Goal: Information Seeking & Learning: Learn about a topic

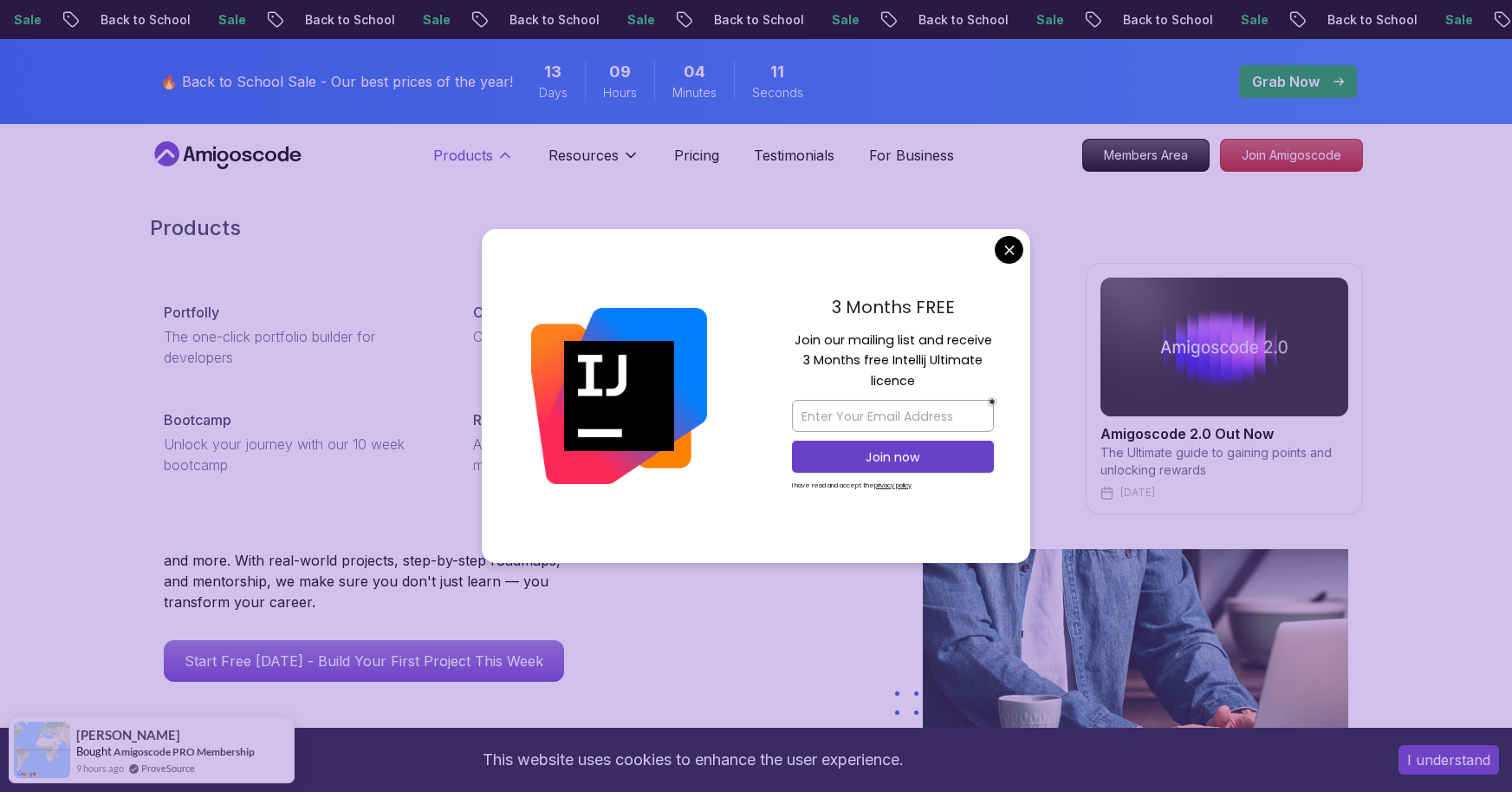
click at [504, 169] on button "Products" at bounding box center [473, 162] width 80 height 34
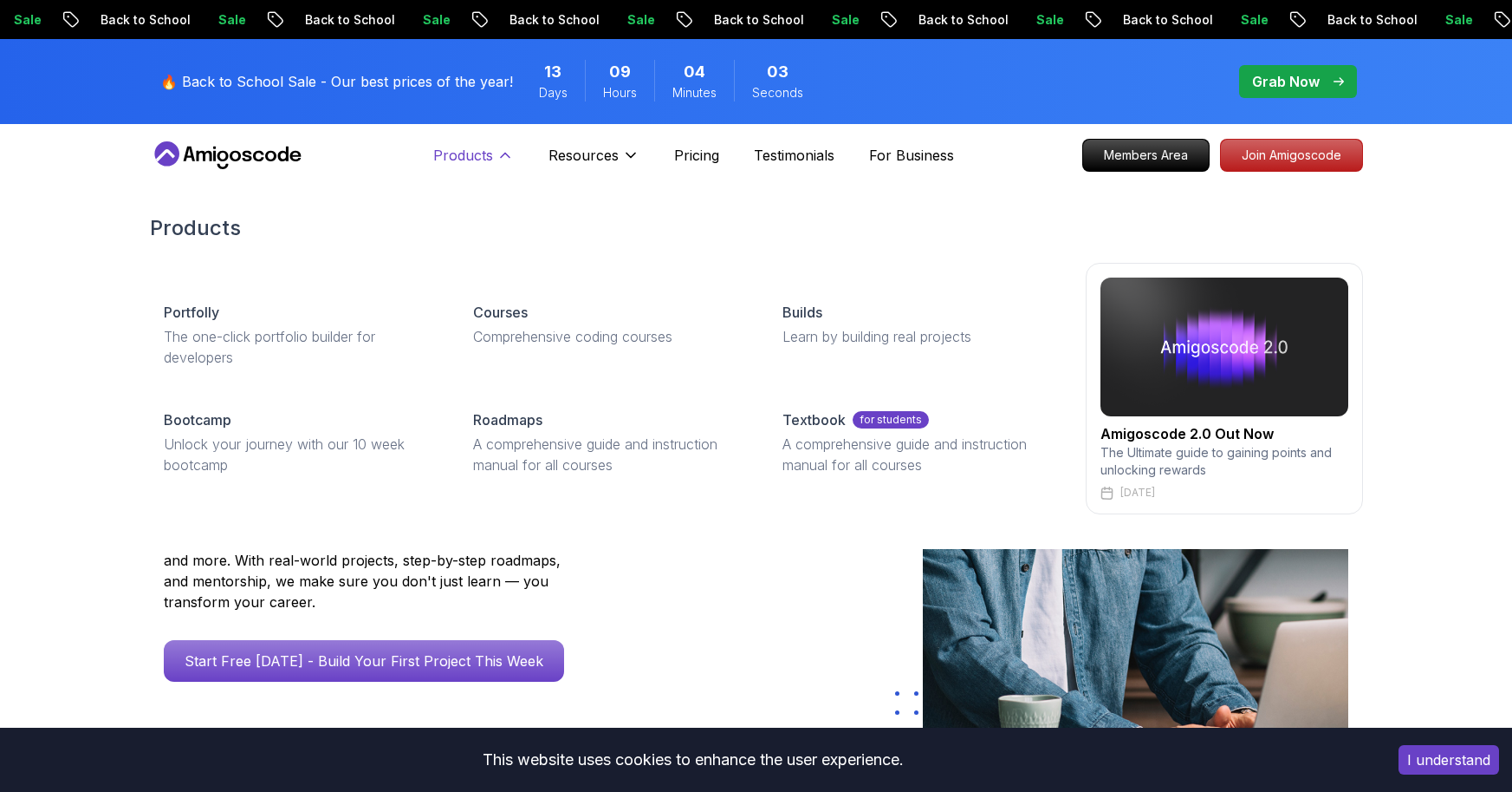
click at [487, 152] on p "Products" at bounding box center [463, 155] width 60 height 20
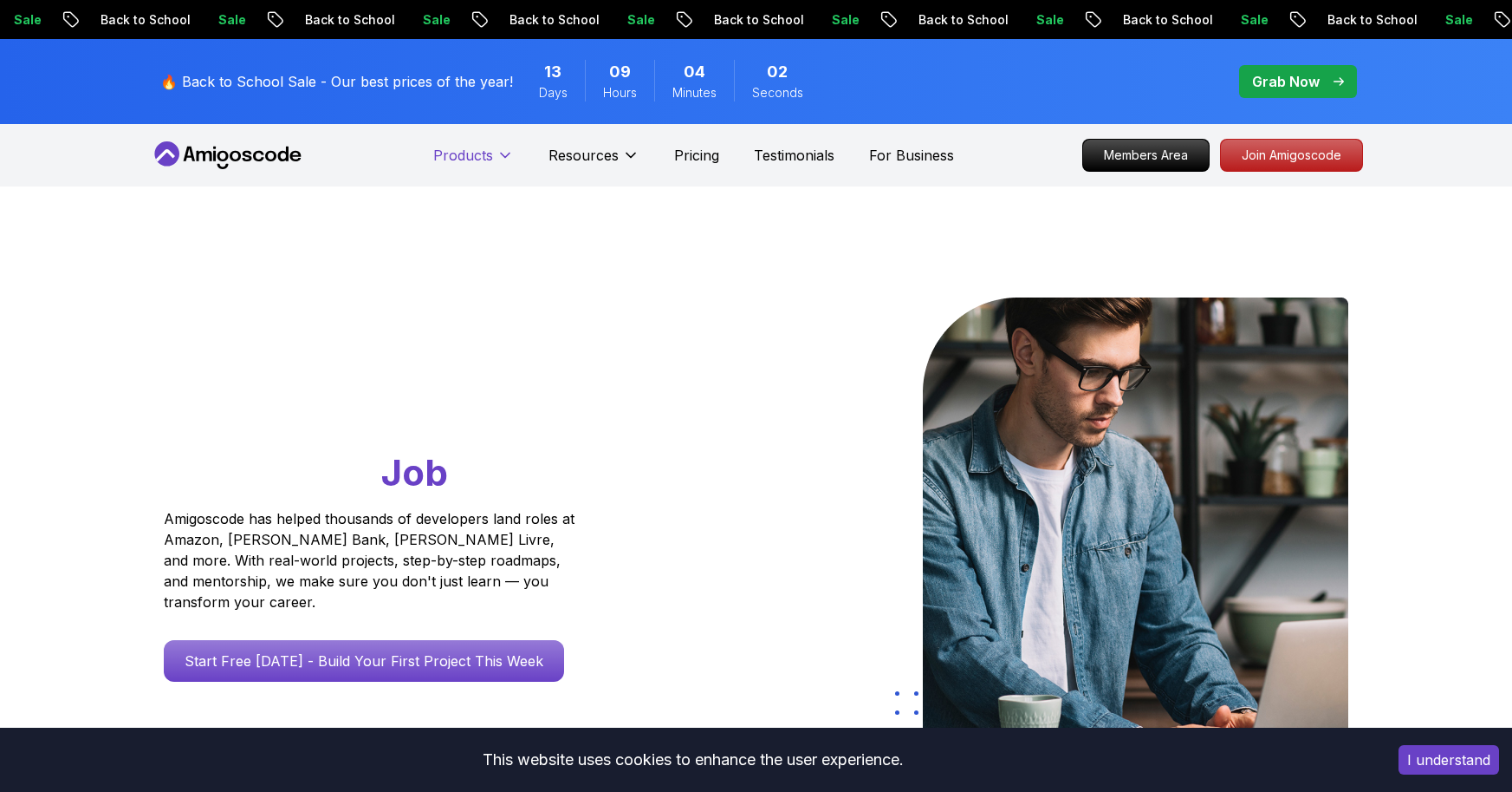
click at [487, 152] on p "Products" at bounding box center [463, 155] width 60 height 20
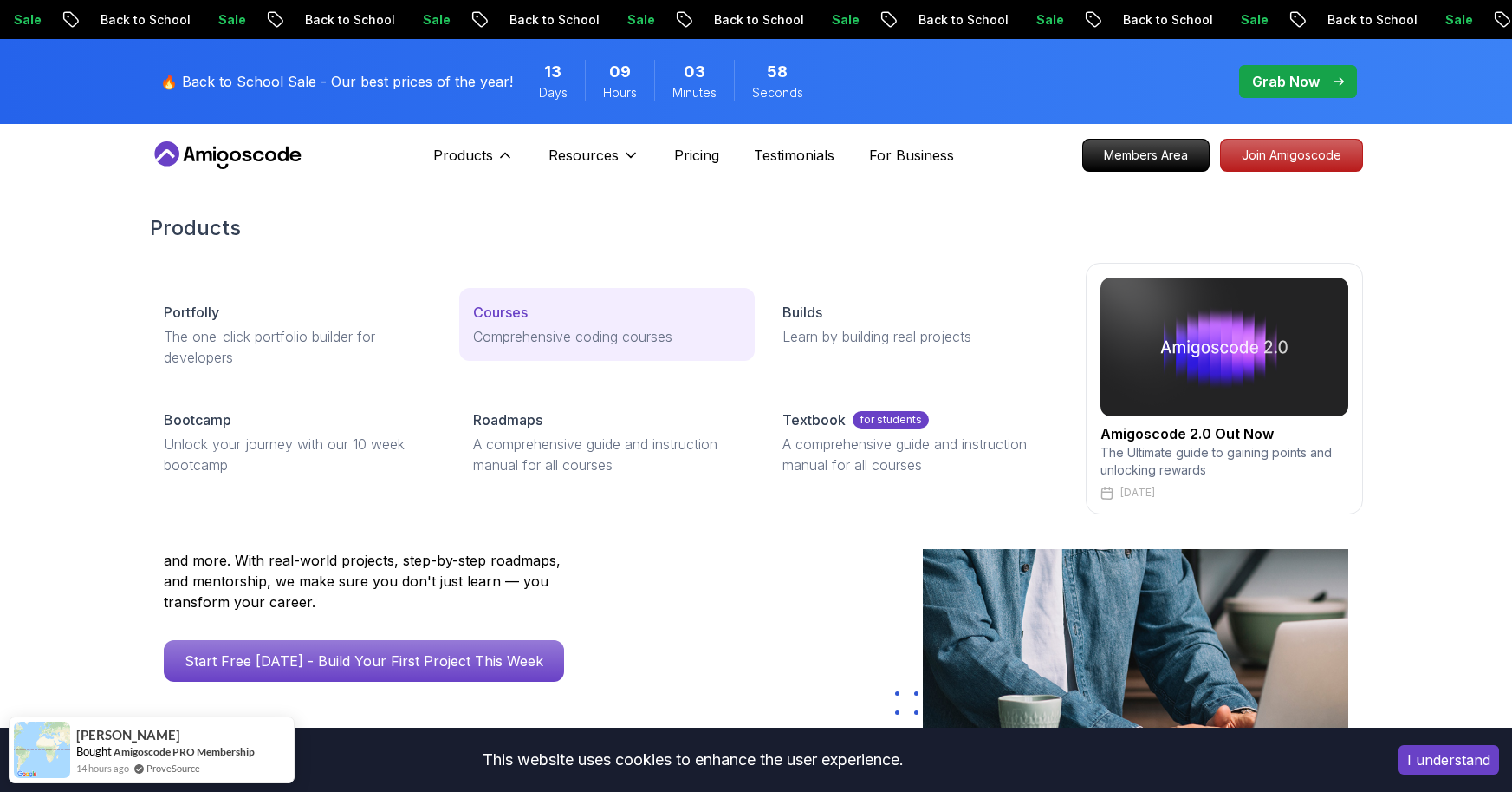
click at [515, 322] on p "Courses" at bounding box center [500, 312] width 55 height 20
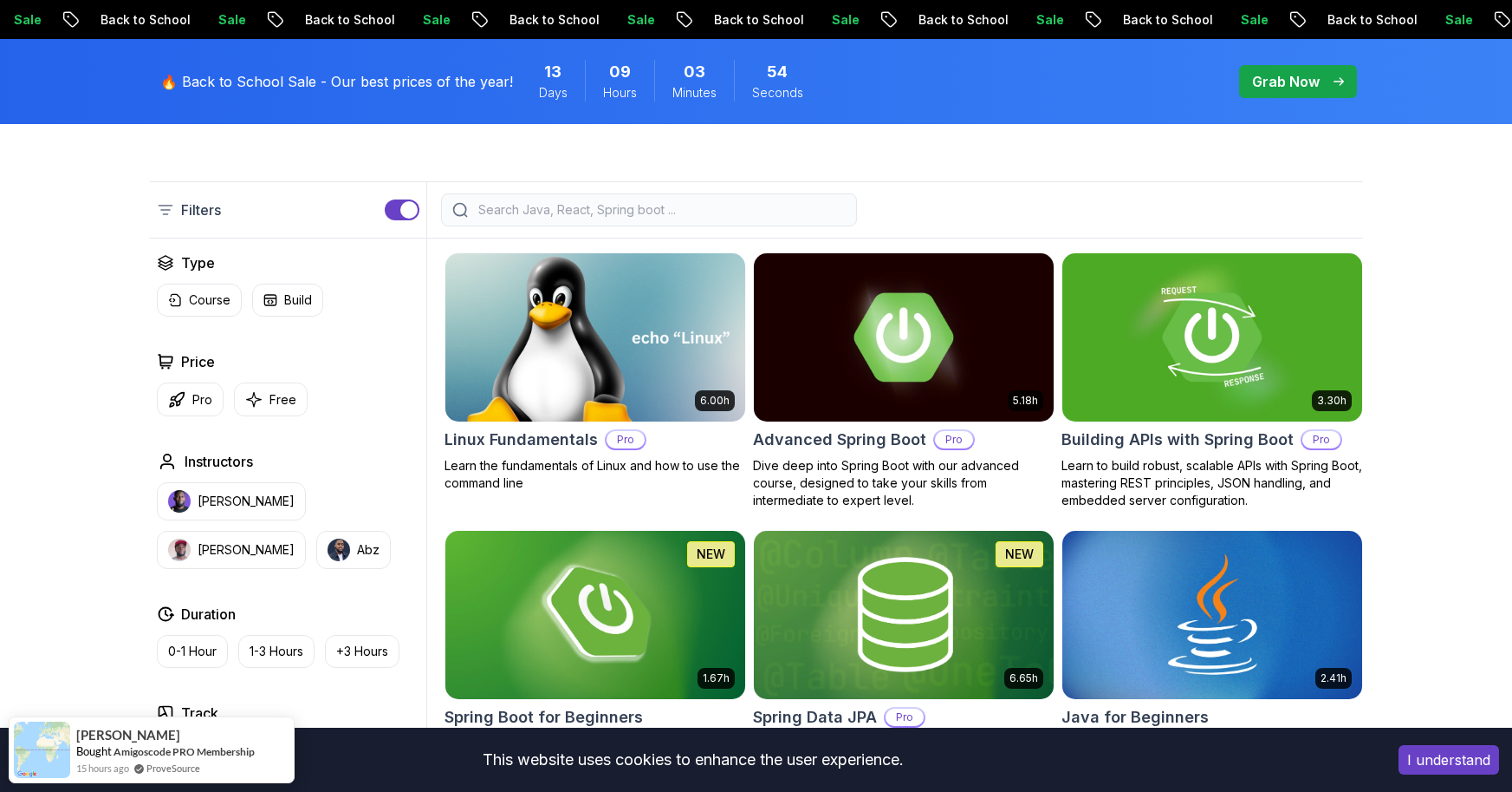
scroll to position [553, 0]
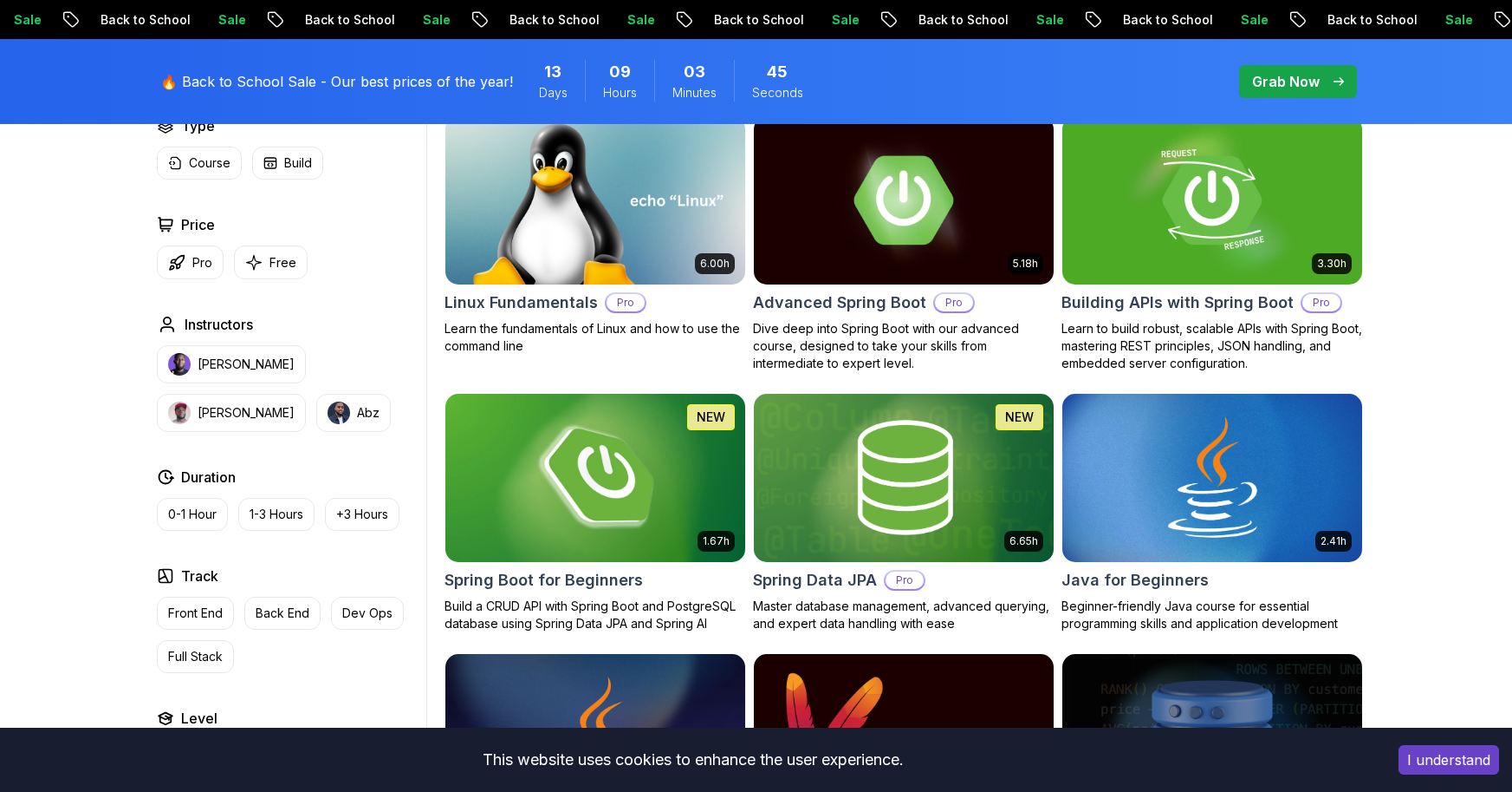
click at [637, 504] on img at bounding box center [595, 477] width 314 height 176
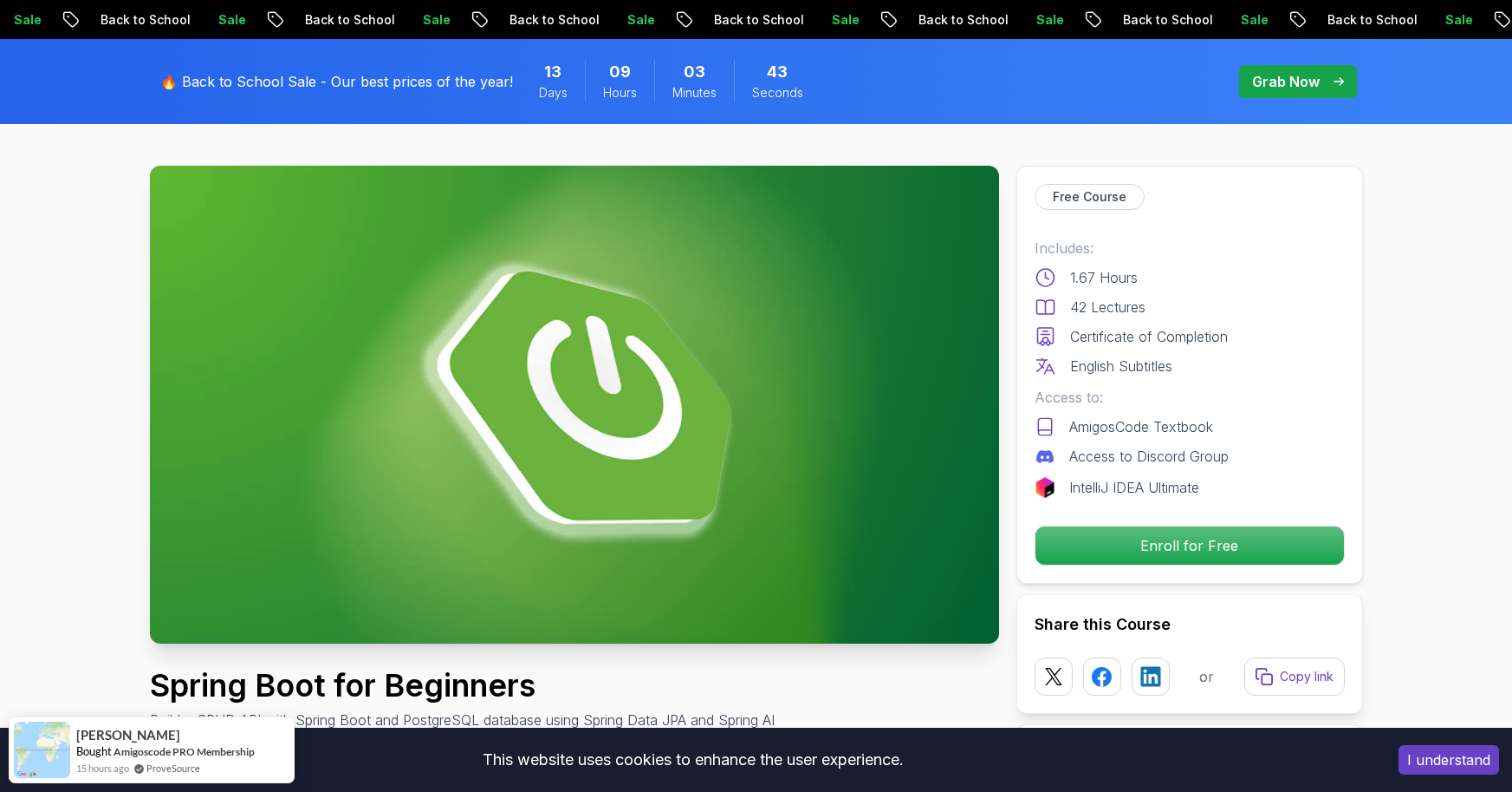
scroll to position [66, 0]
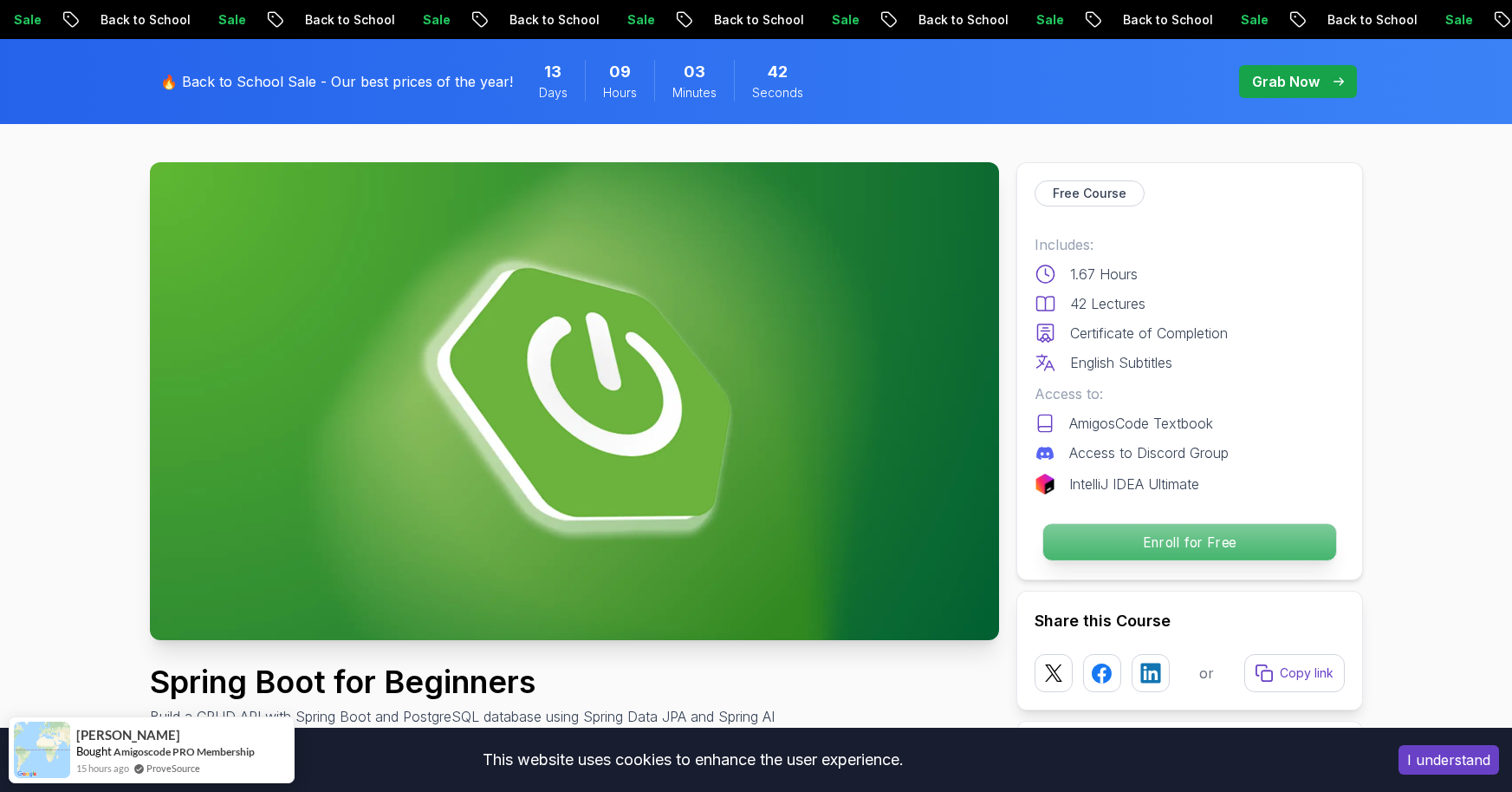
click at [1070, 545] on p "Enroll for Free" at bounding box center [1188, 541] width 293 height 36
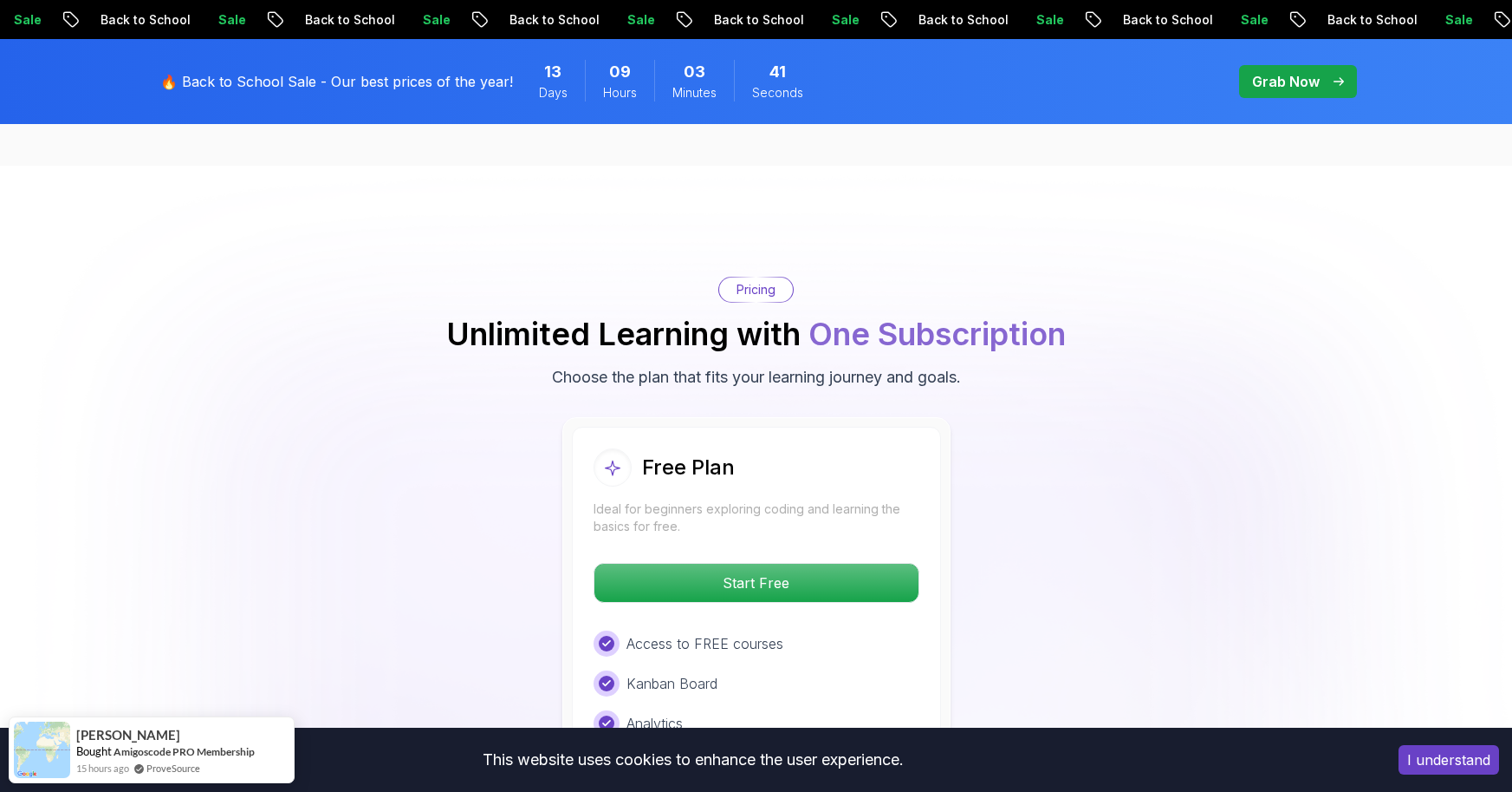
scroll to position [3529, 0]
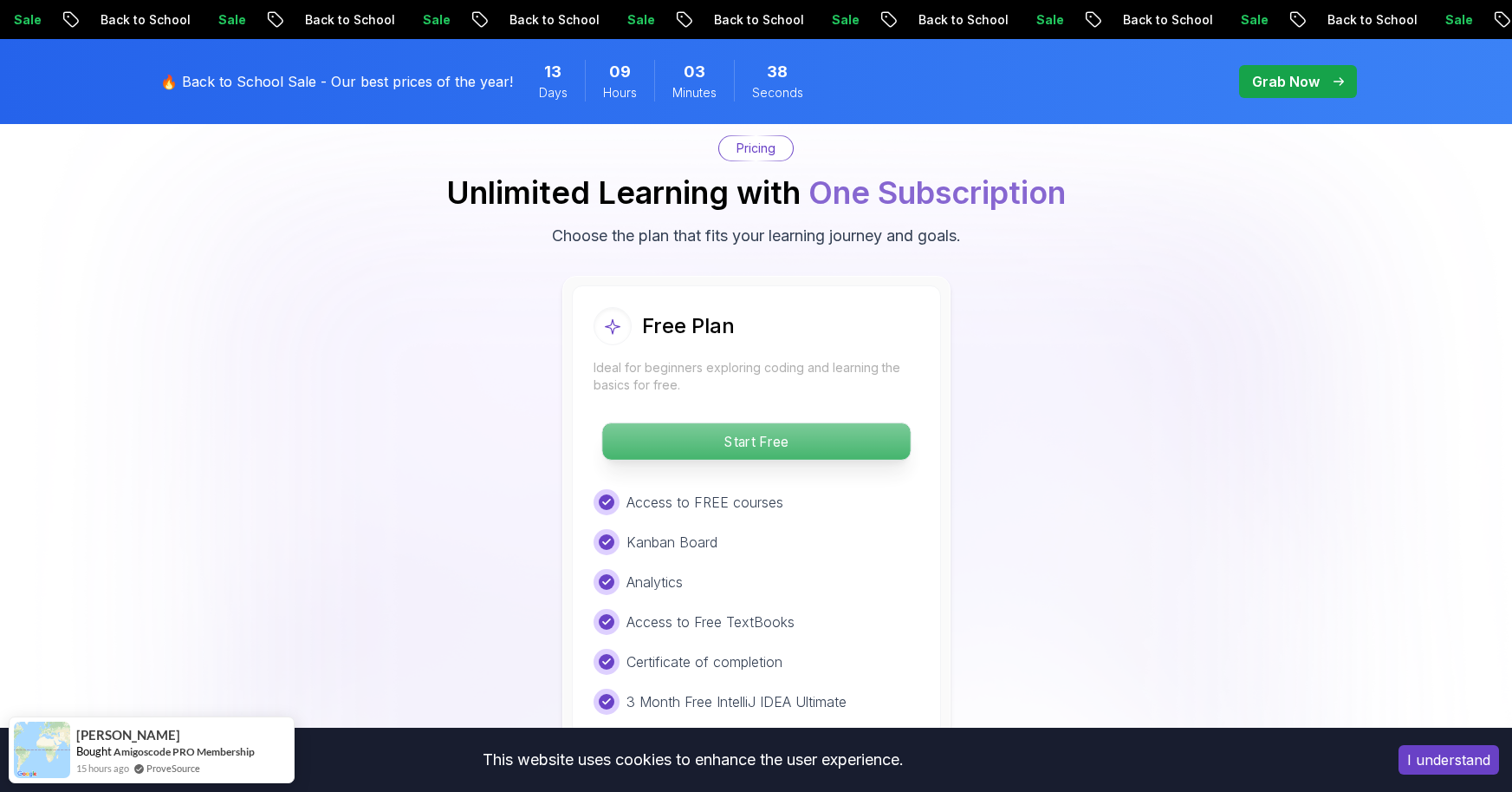
click at [871, 423] on p "Start Free" at bounding box center [756, 440] width 308 height 36
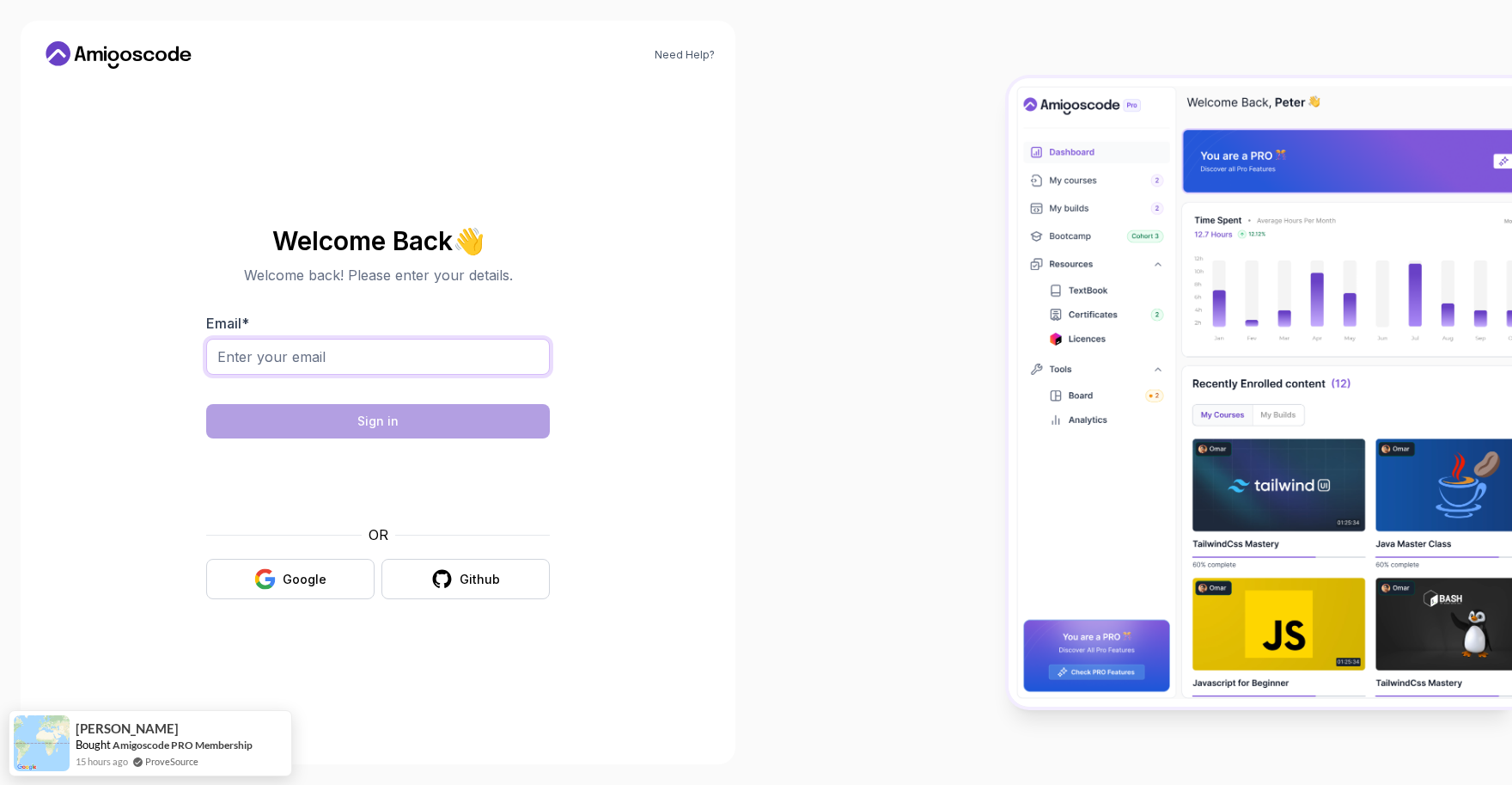
click at [419, 344] on input "Email *" at bounding box center [378, 356] width 344 height 36
type input "salmaedyna123@"
click at [298, 577] on div "Google" at bounding box center [304, 579] width 44 height 17
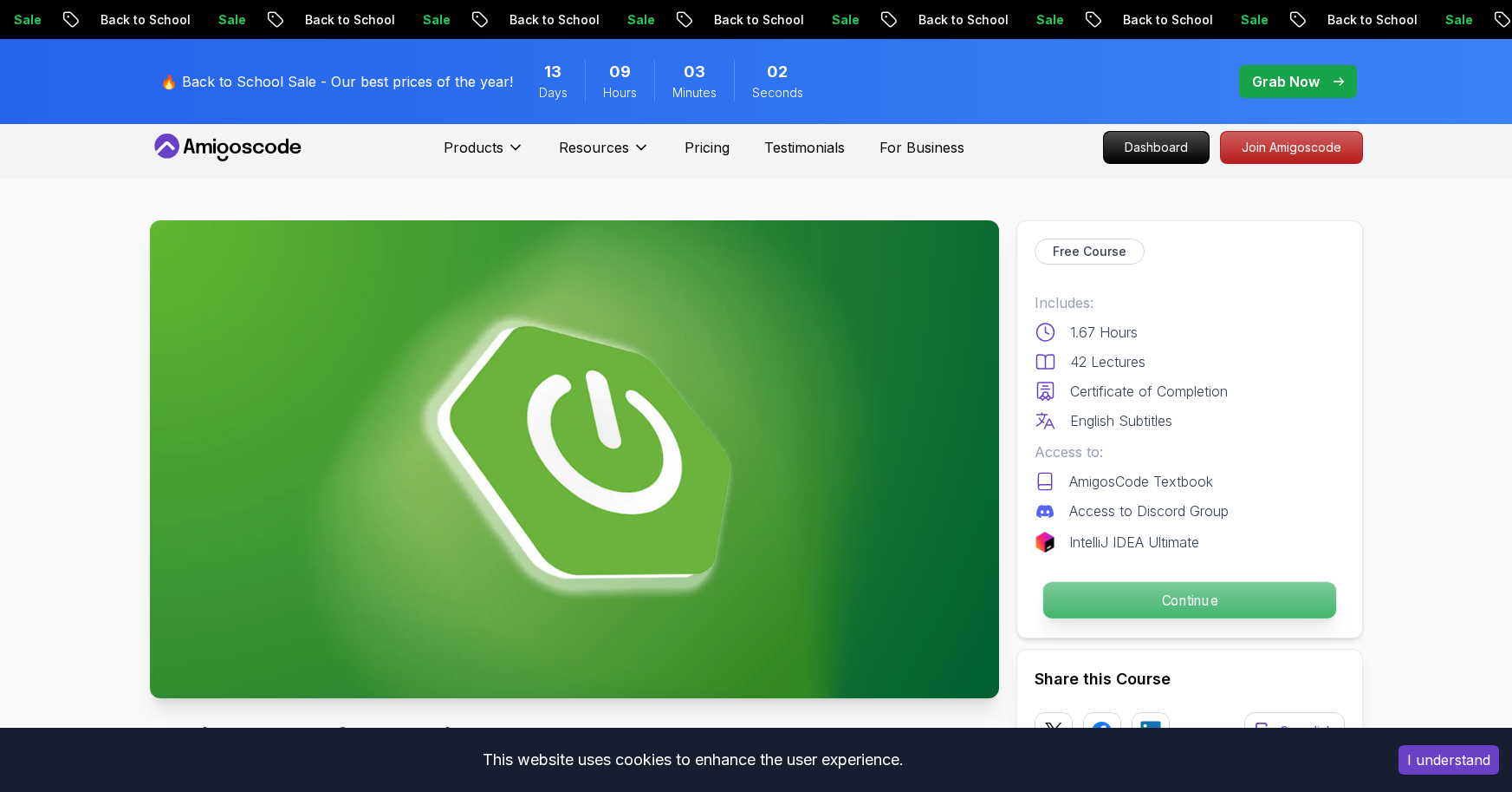
scroll to position [54, 0]
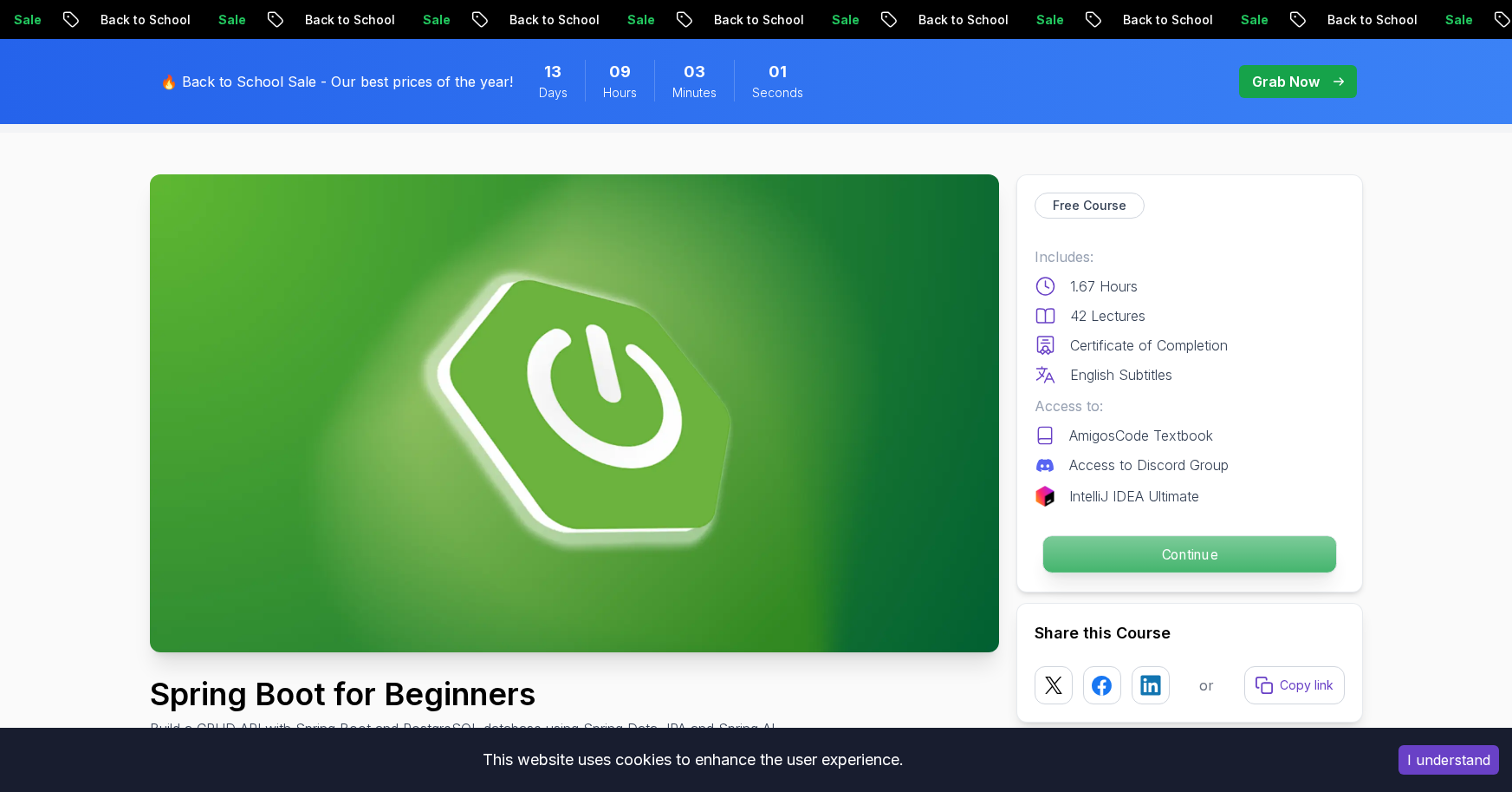
click at [1067, 554] on p "Continue" at bounding box center [1188, 553] width 293 height 36
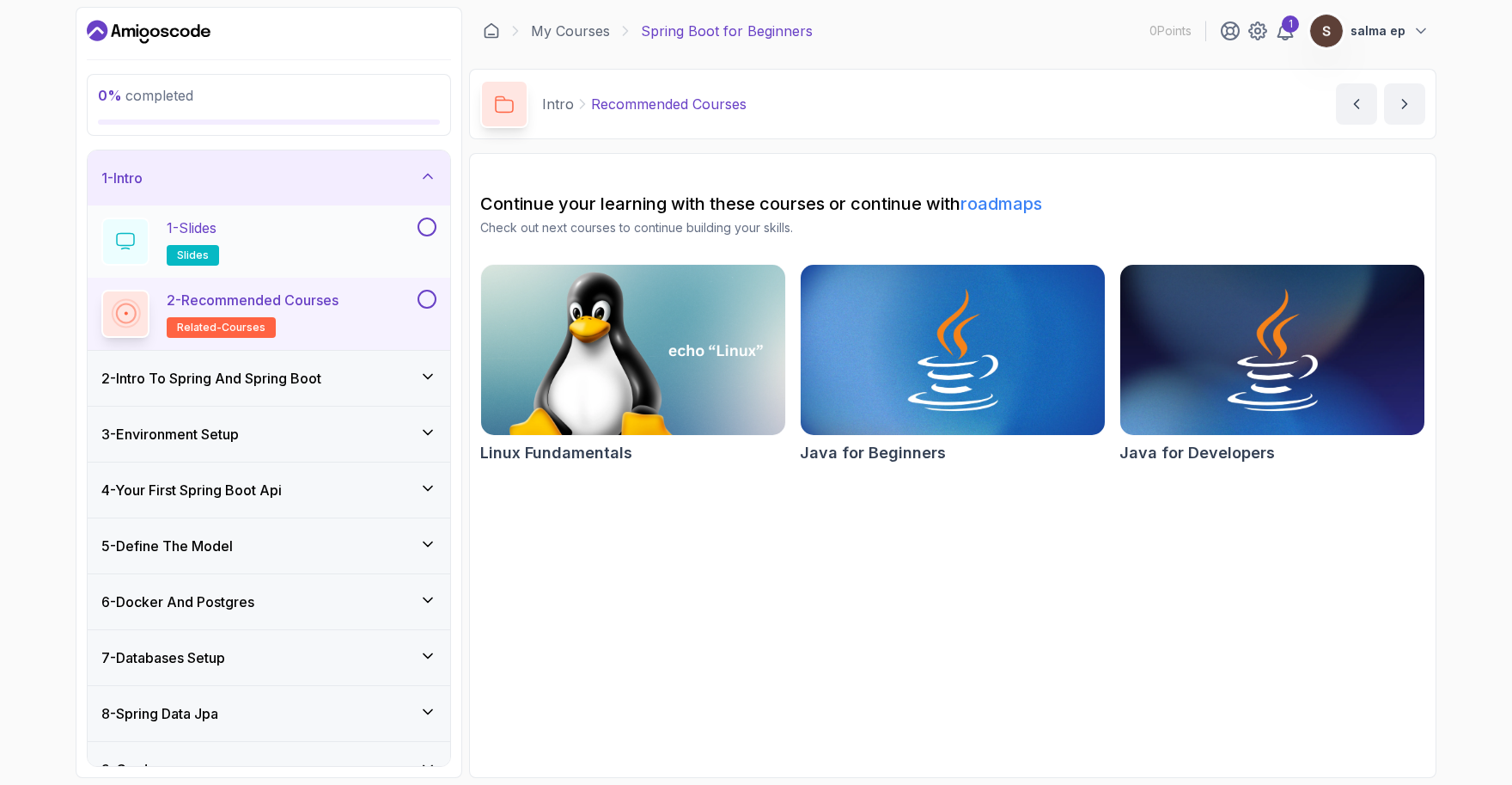
click at [293, 236] on div "1 - Slides slides" at bounding box center [258, 241] width 313 height 48
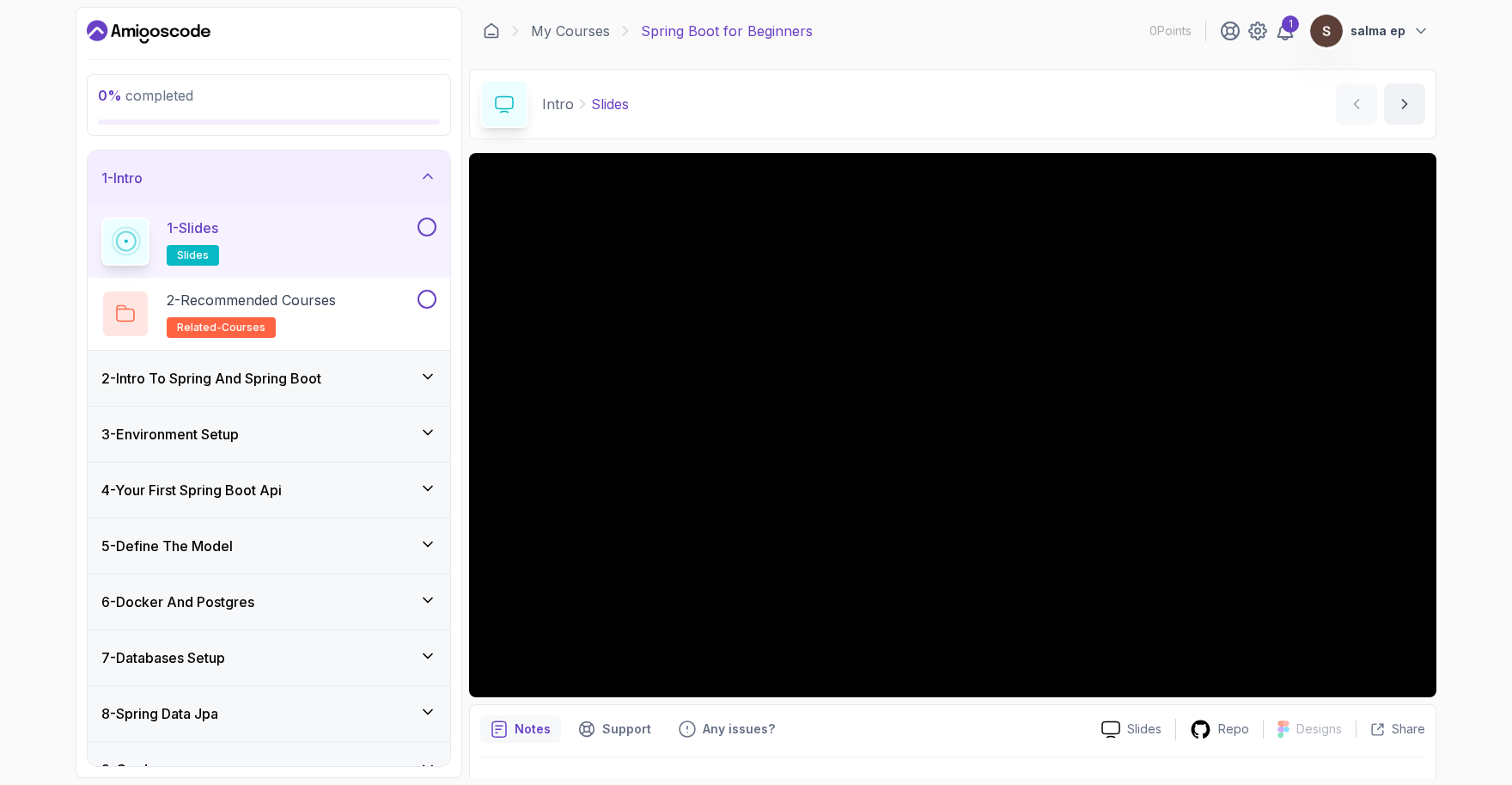
click at [1454, 69] on div "0 % completed 1 - Intro 1 - Slides slides 2 - Recommended Courses related-cours…" at bounding box center [756, 392] width 1512 height 785
drag, startPoint x: 1454, startPoint y: 69, endPoint x: 537, endPoint y: 55, distance: 917.1
click at [537, 55] on main "My Courses Spring Boot for Beginners 0 Points 1 salma ep 1 - Intro 0 % complete…" at bounding box center [953, 392] width 967 height 771
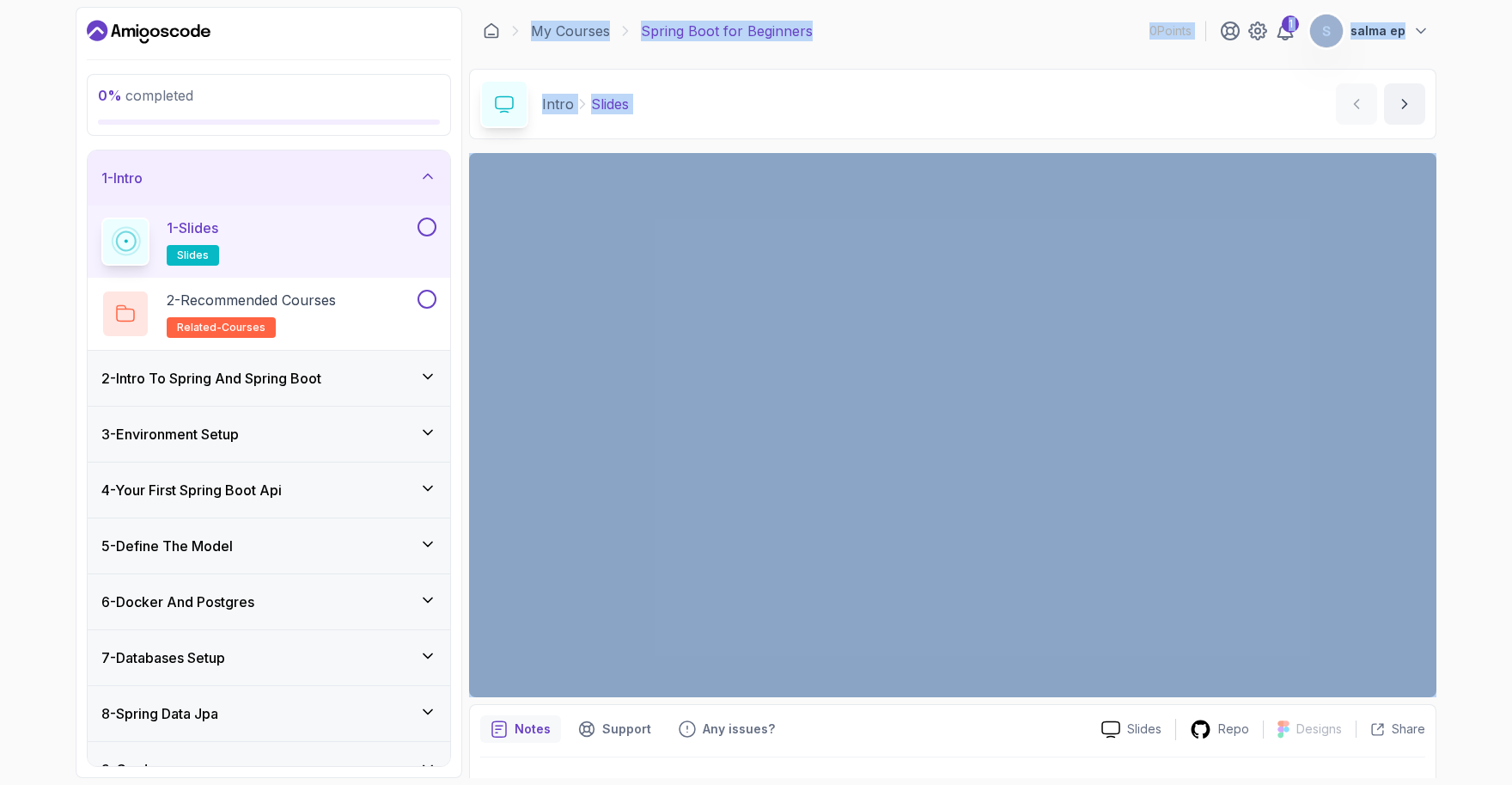
drag, startPoint x: 537, startPoint y: 55, endPoint x: 657, endPoint y: 161, distance: 160.1
click at [387, 319] on div "0 % completed 1 - Intro 1 - Slides slides 2 - Recommended Courses related-cours…" at bounding box center [756, 392] width 1361 height 771
drag, startPoint x: 704, startPoint y: 35, endPoint x: 1471, endPoint y: 116, distance: 771.3
click at [1471, 116] on div "0 % completed 1 - Intro 1 - Slides slides 2 - Recommended Courses related-cours…" at bounding box center [756, 392] width 1512 height 785
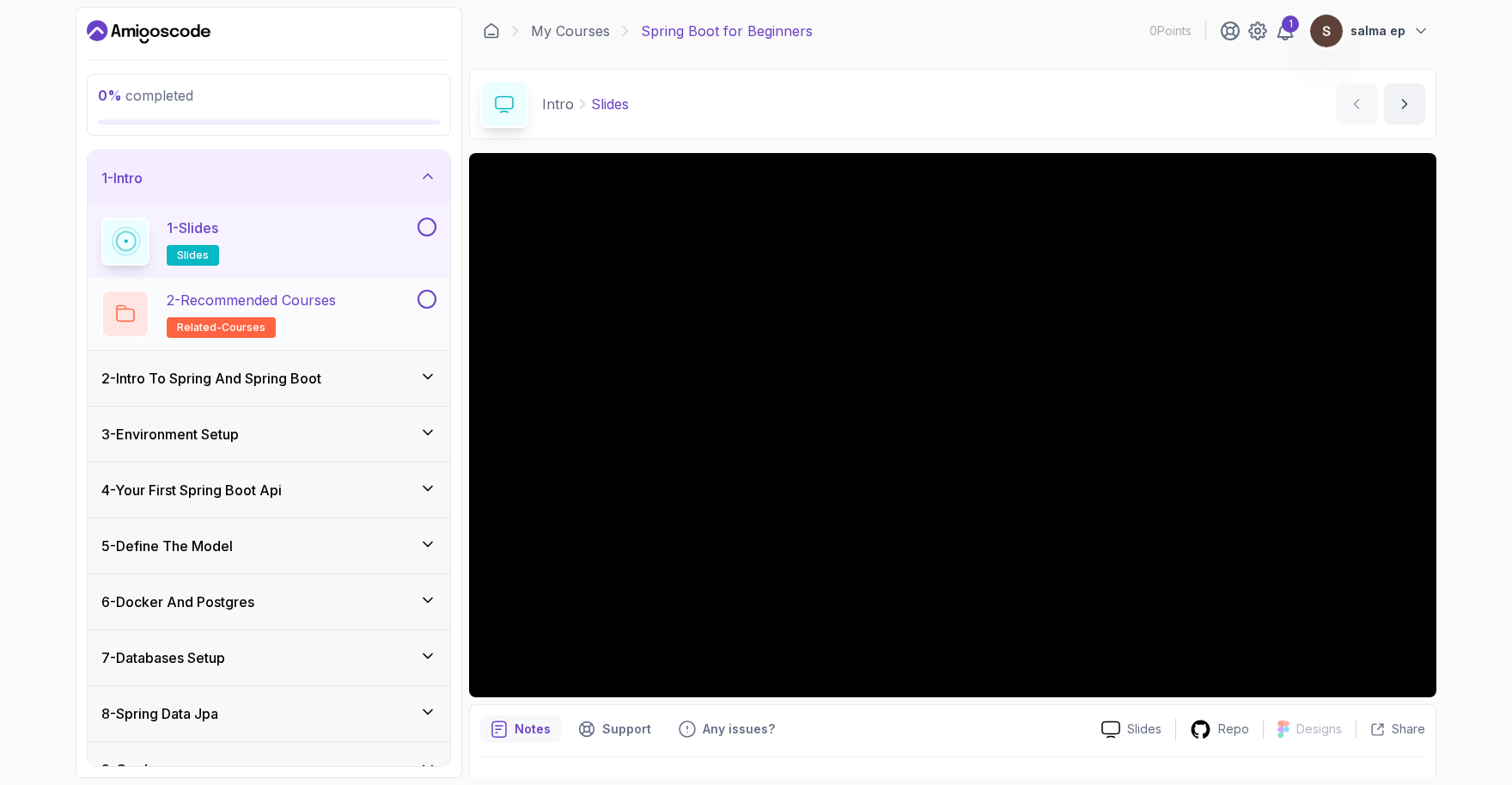
click at [402, 314] on div "2 - Recommended Courses related-courses" at bounding box center [258, 314] width 313 height 48
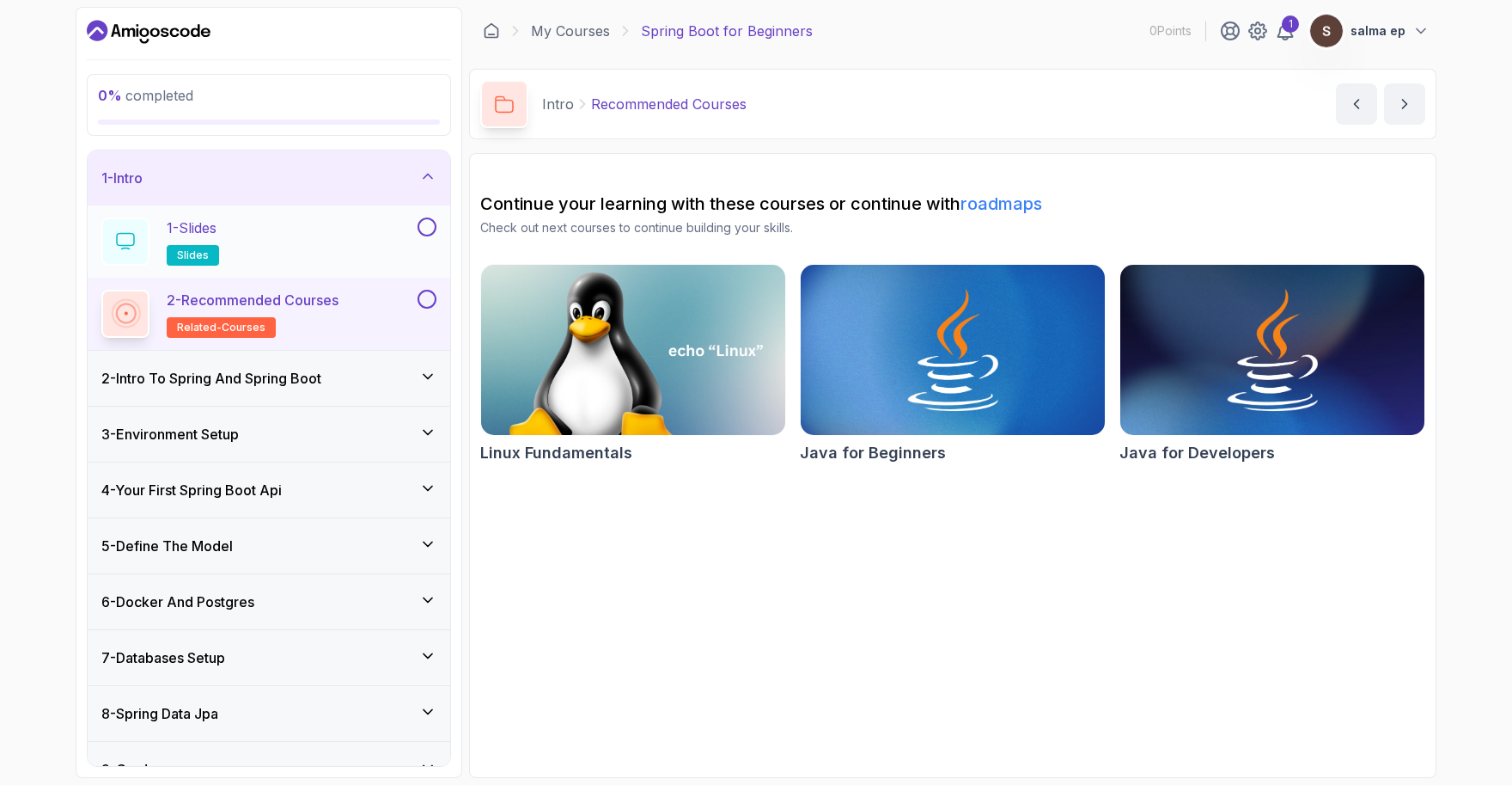
click at [407, 227] on div "1 - Slides slides" at bounding box center [258, 241] width 313 height 48
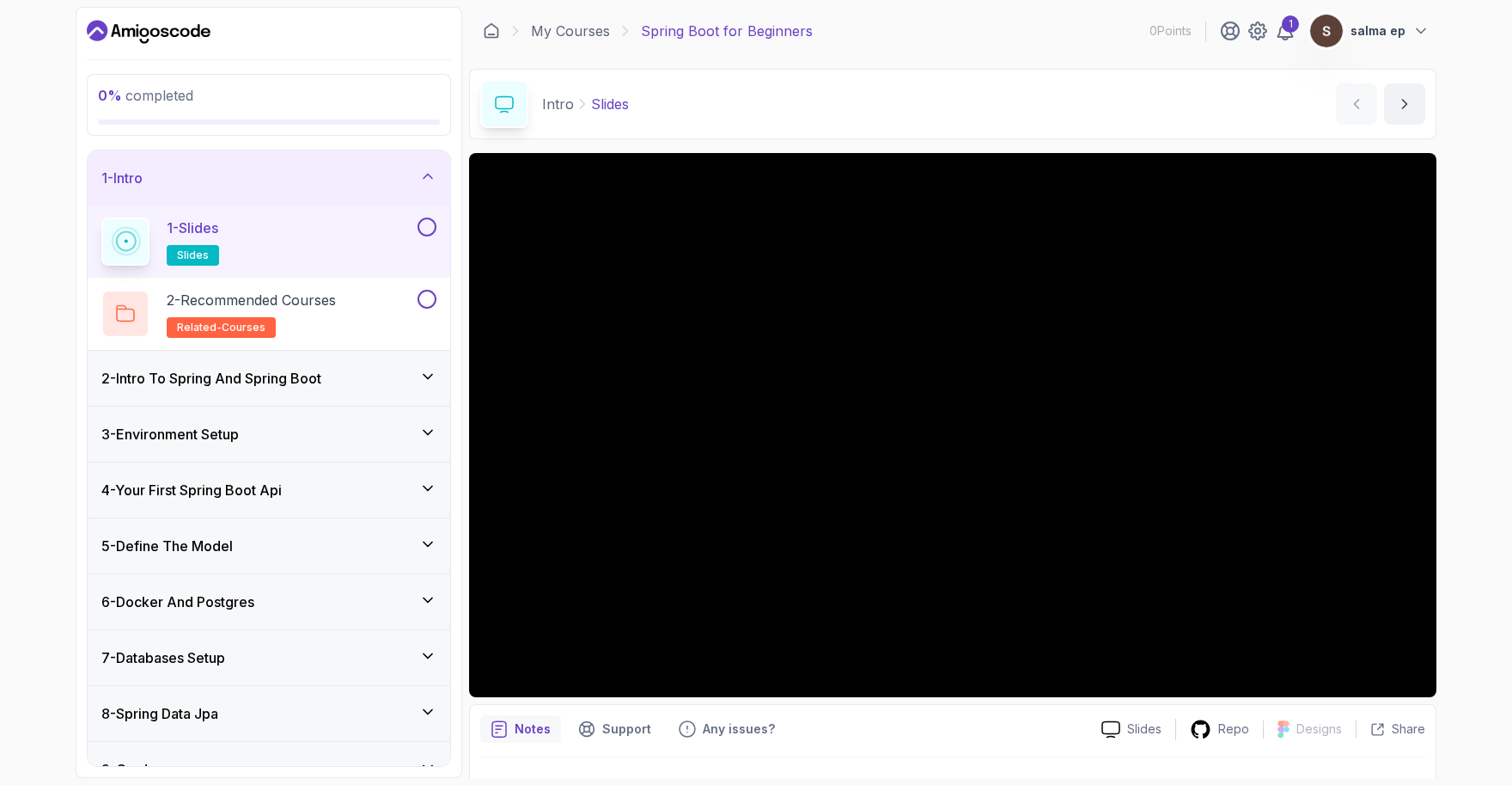
click at [425, 223] on button at bounding box center [426, 227] width 19 height 19
click at [1410, 73] on div "Intro Slides Slides by nelson" at bounding box center [953, 104] width 967 height 71
click at [1402, 94] on button "next content" at bounding box center [1405, 104] width 41 height 41
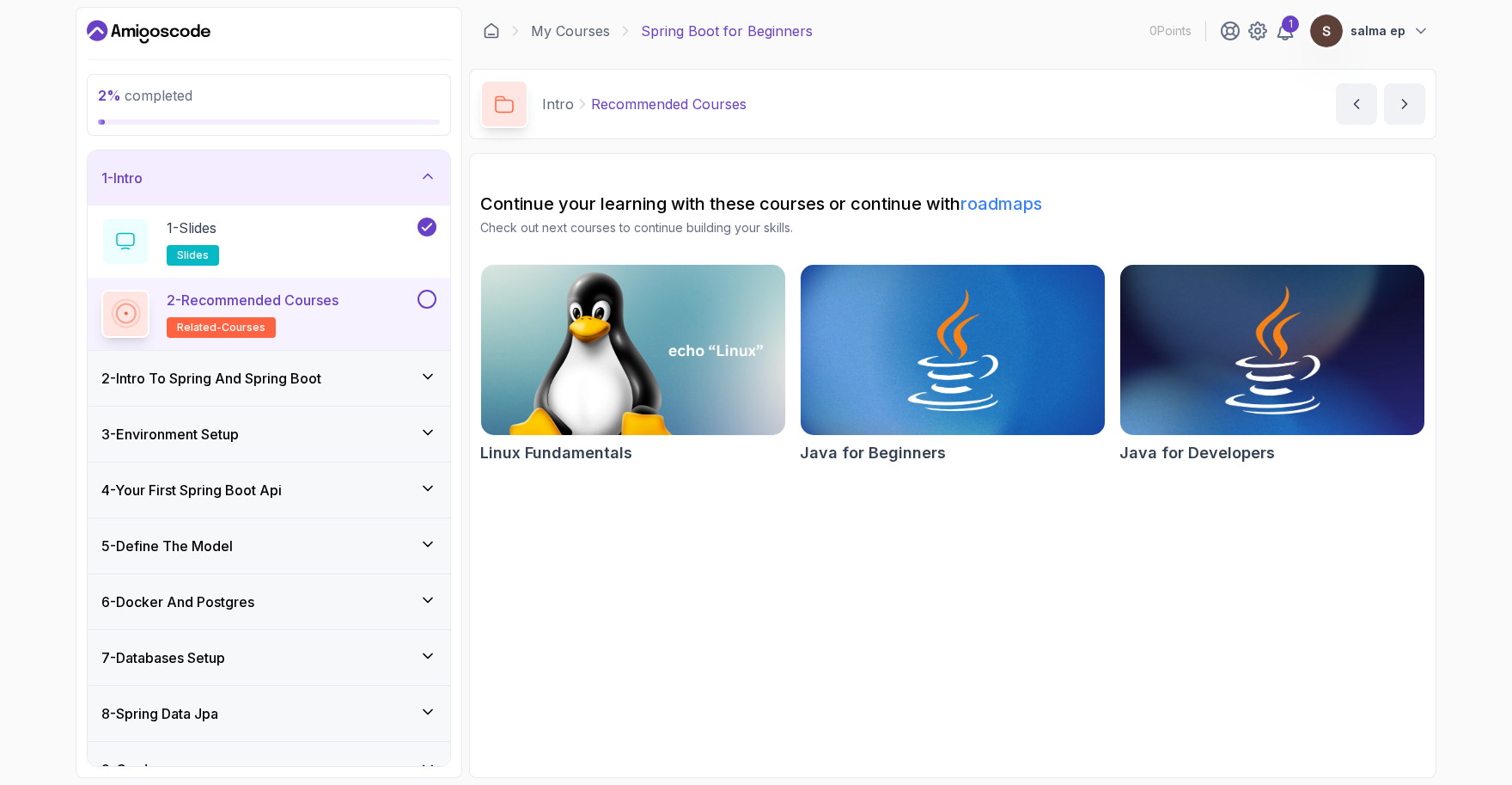
click at [1292, 323] on img at bounding box center [1273, 349] width 320 height 179
click at [1415, 103] on button "next content" at bounding box center [1405, 104] width 41 height 41
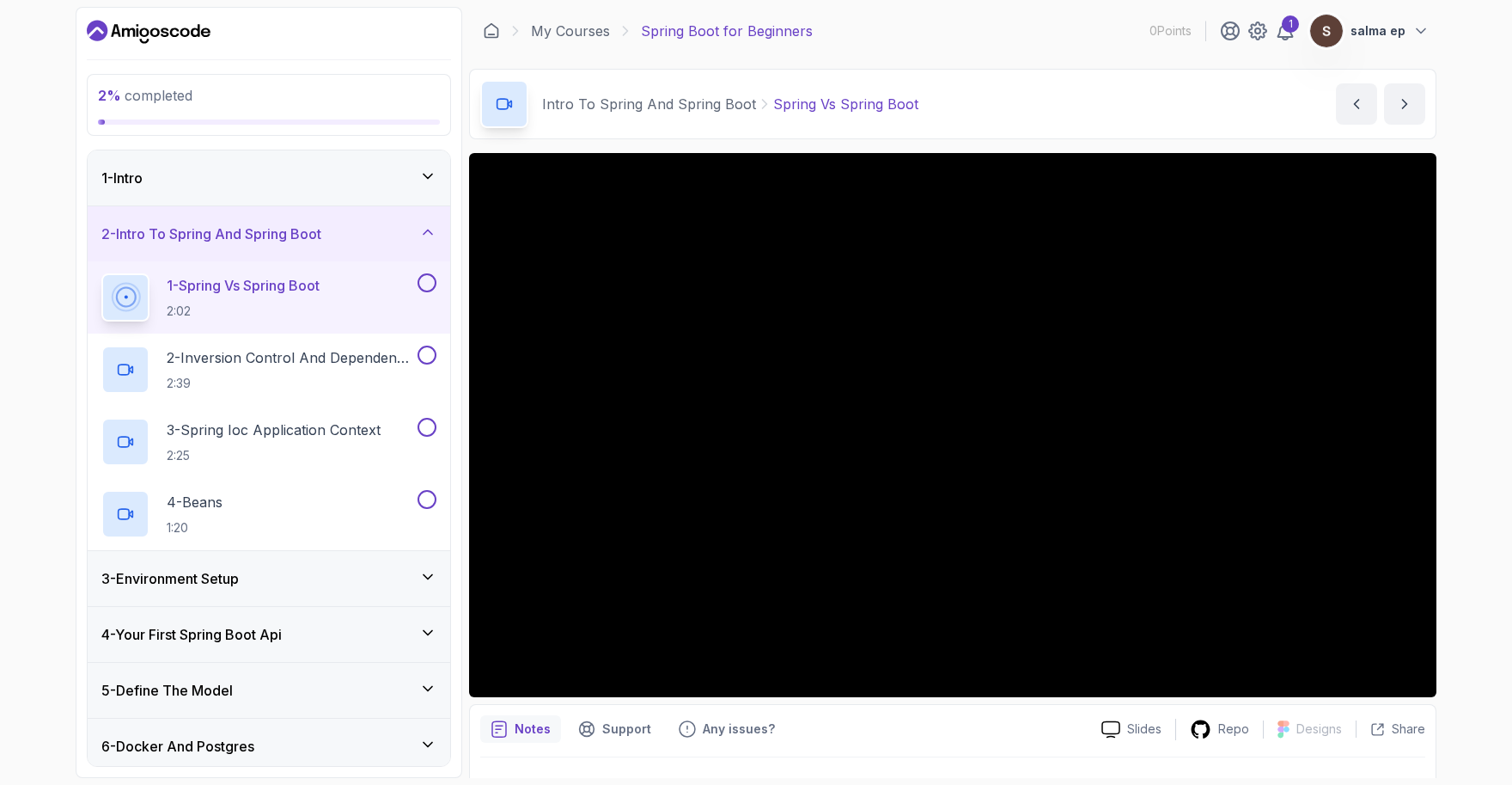
click at [751, 297] on div at bounding box center [953, 425] width 967 height 544
click at [1258, 592] on div at bounding box center [953, 425] width 967 height 544
click at [422, 285] on button at bounding box center [426, 282] width 19 height 19
click at [412, 271] on div "1 - Spring Vs Spring Boot 2:02" at bounding box center [269, 297] width 362 height 72
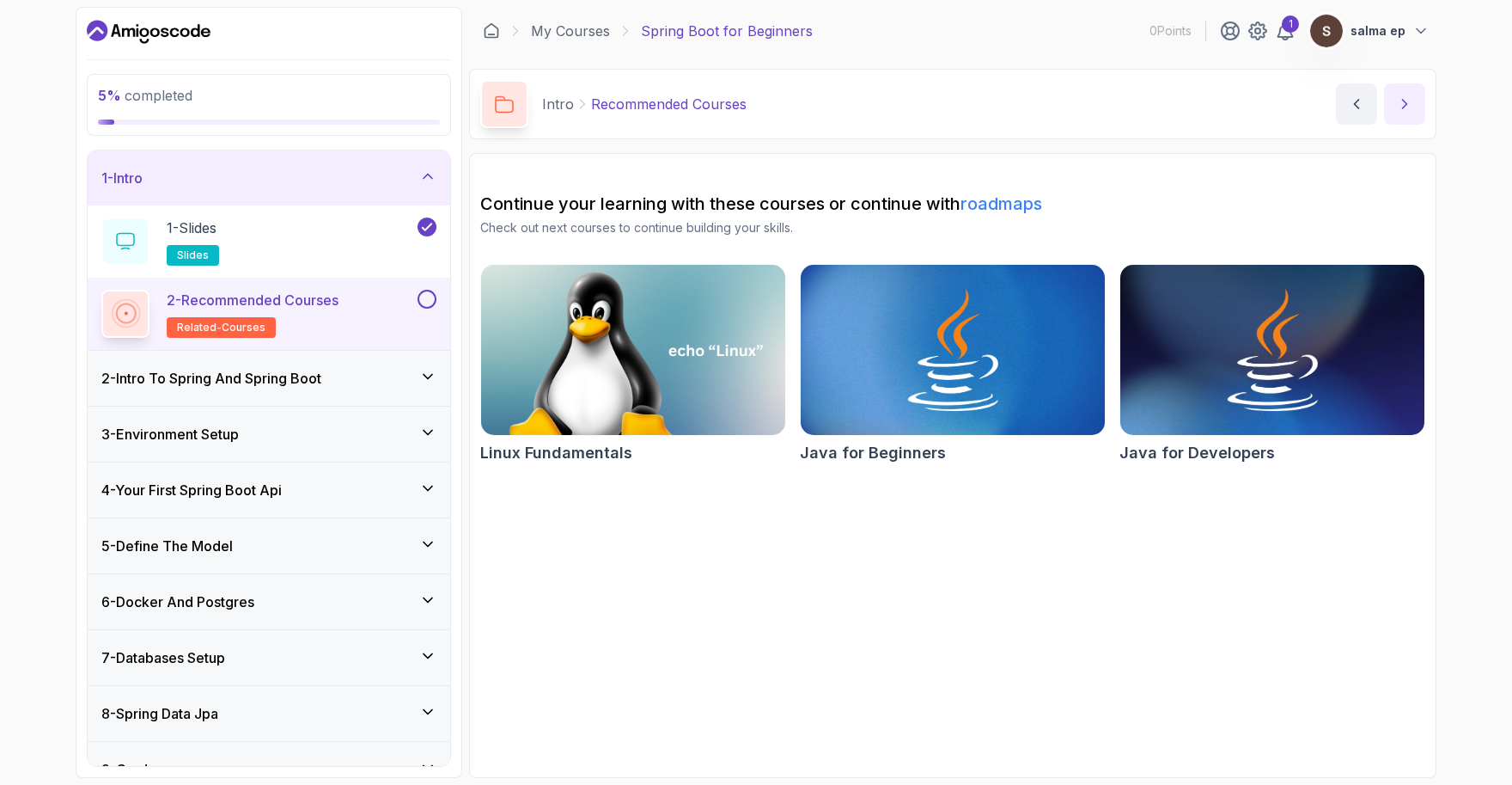
click at [1406, 120] on button "next content" at bounding box center [1405, 104] width 41 height 41
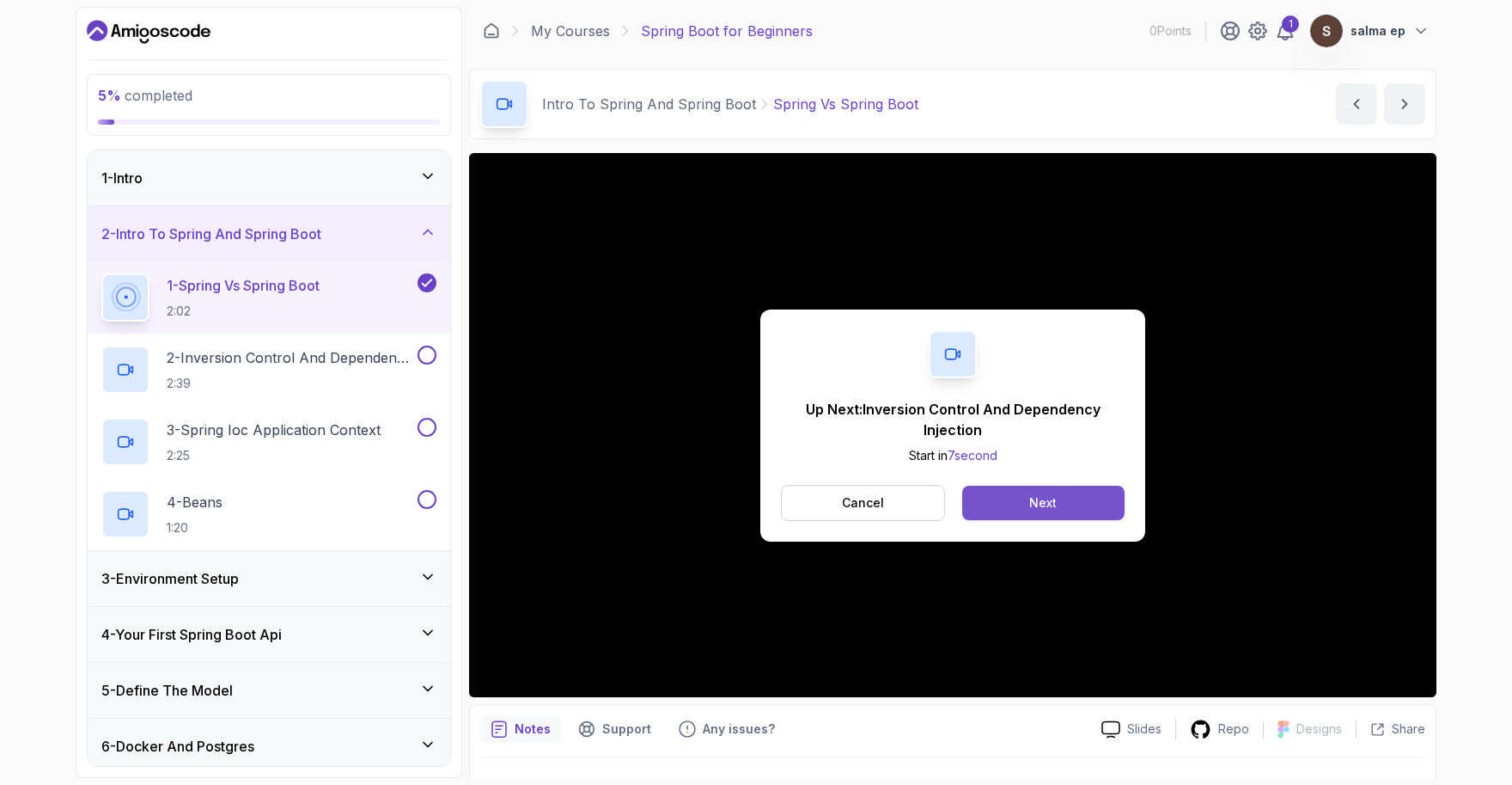
click at [1038, 505] on div "Next" at bounding box center [1043, 503] width 28 height 17
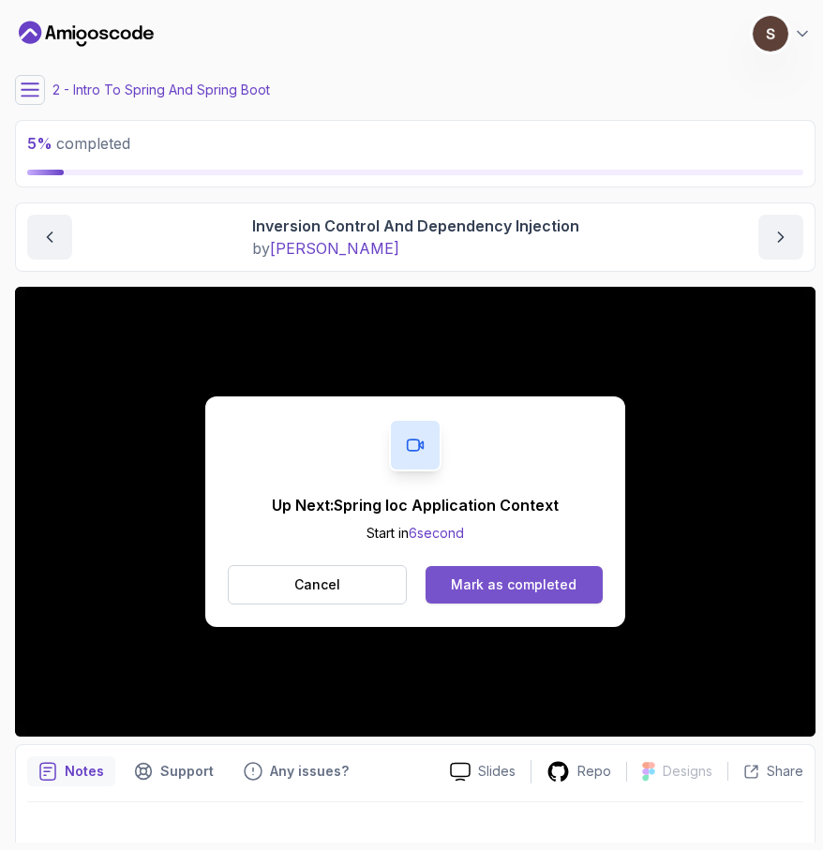
click at [500, 585] on div "Mark as completed" at bounding box center [514, 584] width 126 height 19
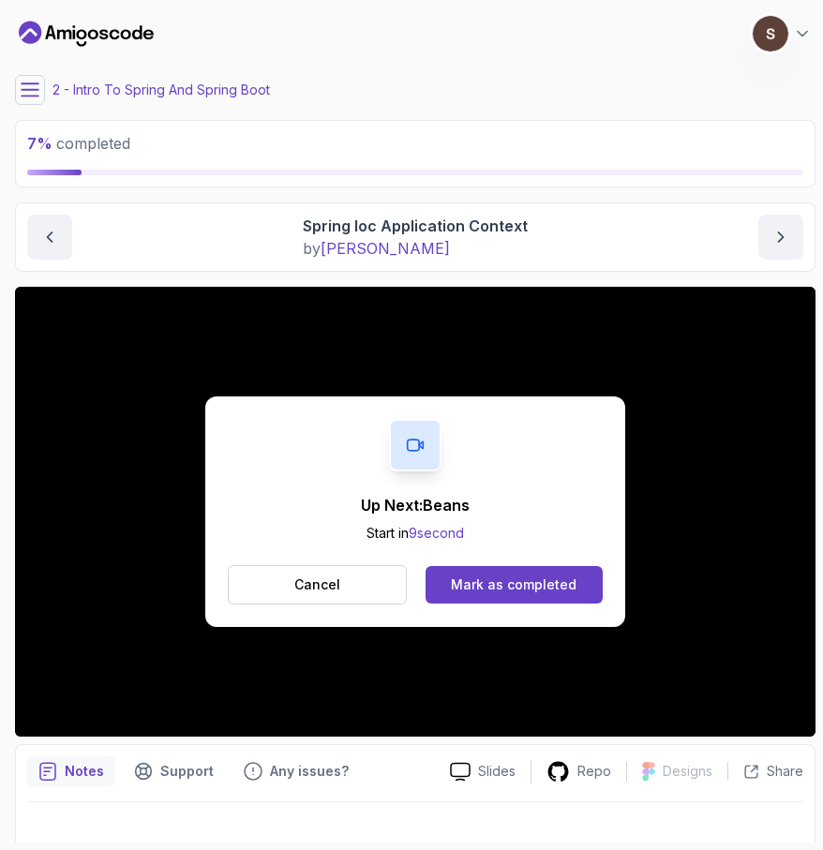
click at [500, 585] on div "Mark as completed" at bounding box center [514, 584] width 126 height 19
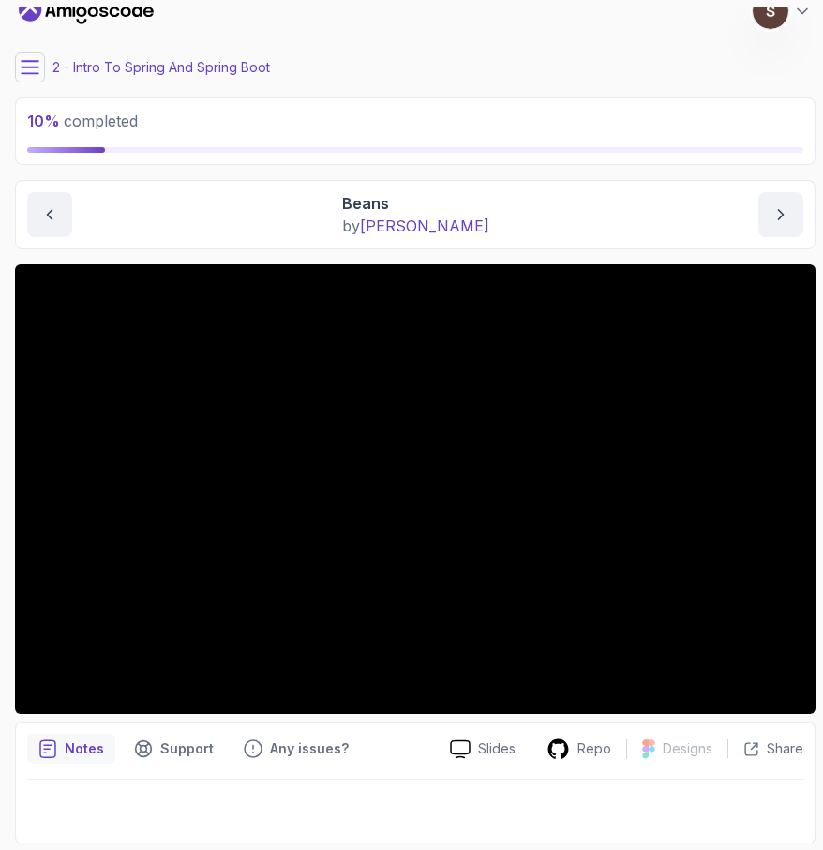
scroll to position [24, 0]
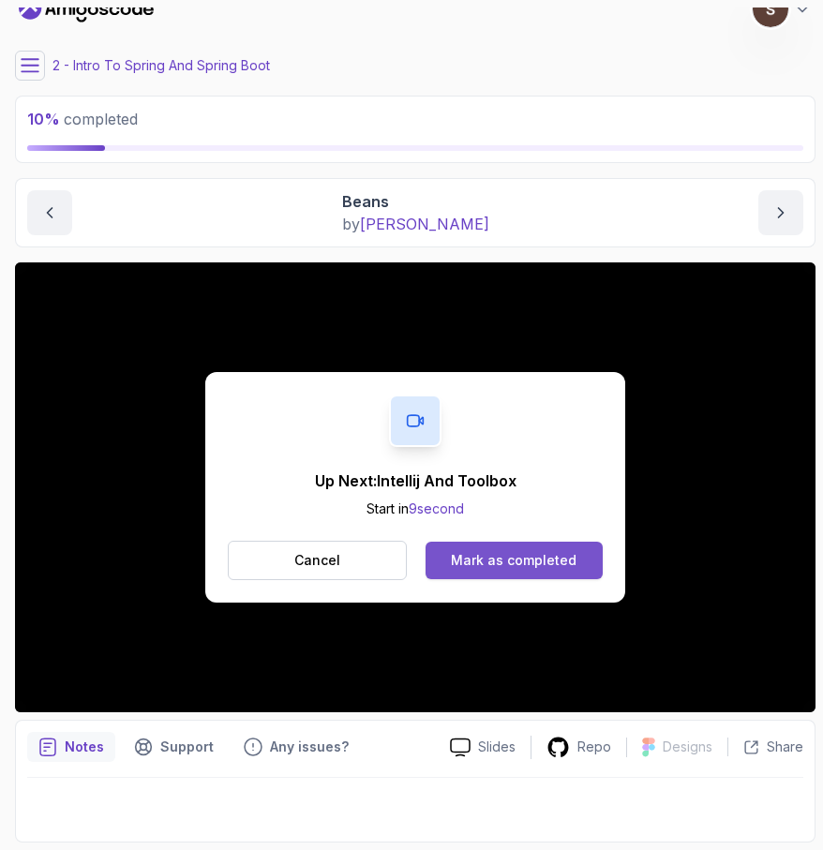
click at [572, 555] on div "Mark as completed" at bounding box center [514, 560] width 126 height 19
